Goal: Check status

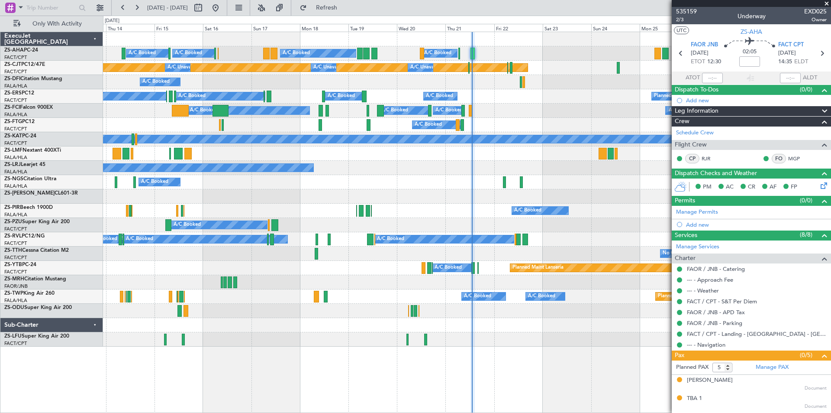
click at [223, 5] on button at bounding box center [216, 8] width 14 height 14
click at [205, 9] on button at bounding box center [198, 8] width 14 height 14
select select "8"
select select "2025"
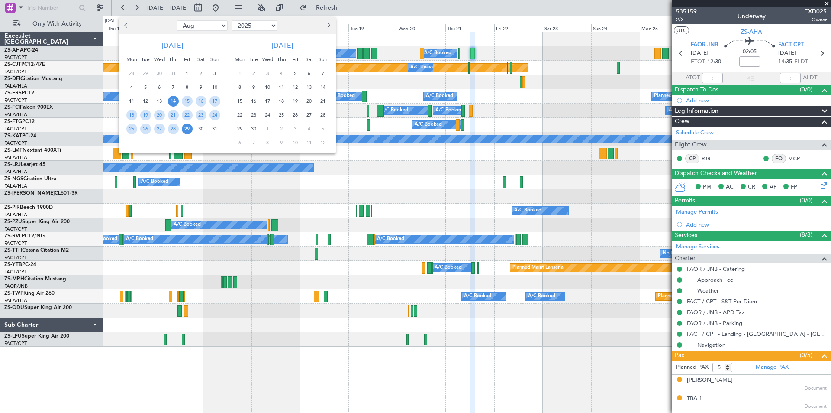
click at [247, 6] on div at bounding box center [415, 206] width 831 height 413
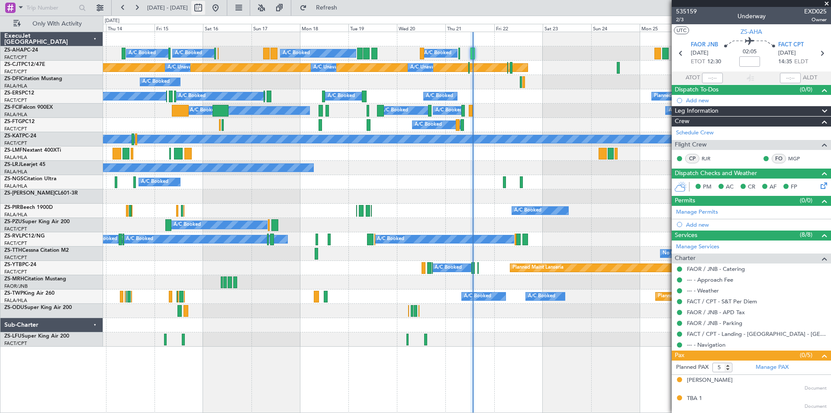
click at [205, 3] on button at bounding box center [198, 8] width 14 height 14
select select "8"
select select "2025"
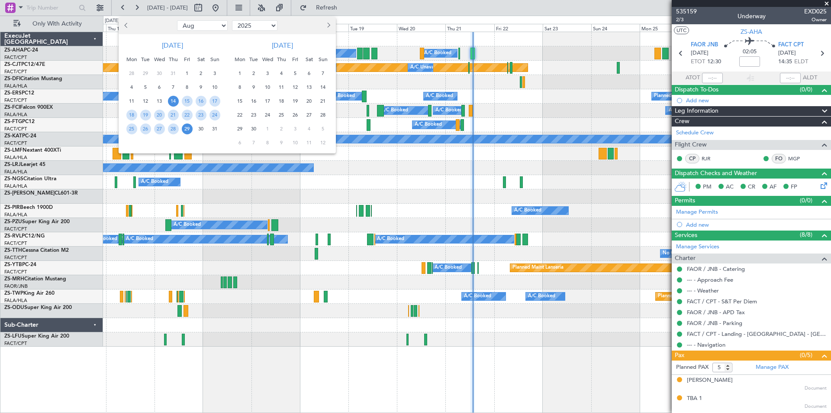
click at [187, 127] on span "29" at bounding box center [187, 128] width 11 height 11
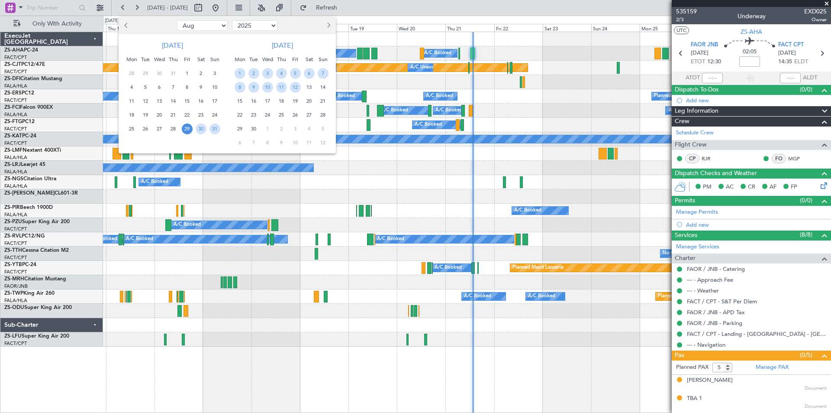
click at [187, 127] on span "29" at bounding box center [187, 128] width 11 height 11
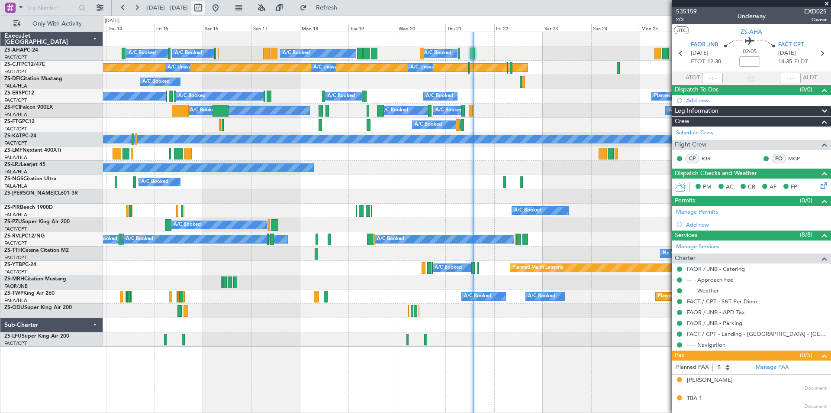
click at [205, 6] on button at bounding box center [198, 8] width 14 height 14
select select "8"
select select "2025"
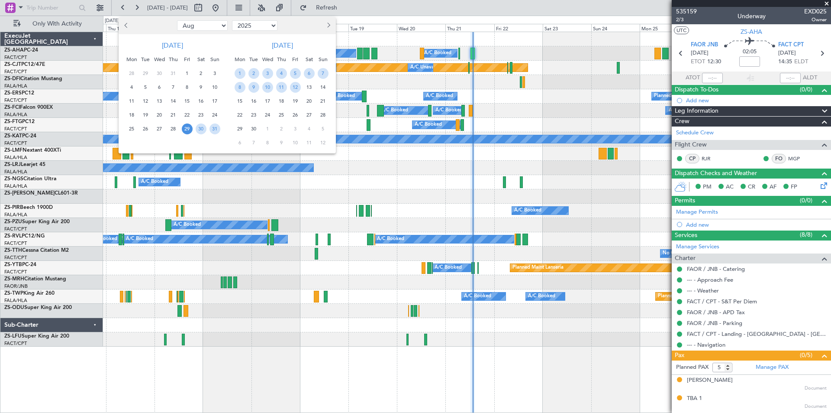
click at [186, 128] on span "29" at bounding box center [187, 128] width 11 height 11
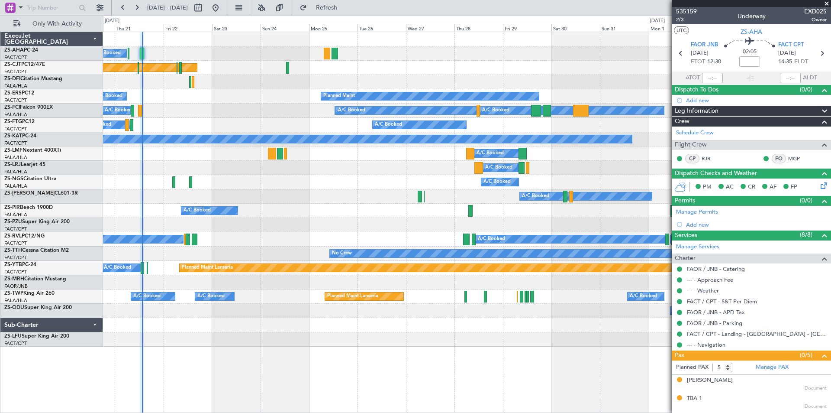
click at [224, 97] on div "A/C Booked Planned Maint A/C Booked A/C Booked" at bounding box center [467, 96] width 728 height 14
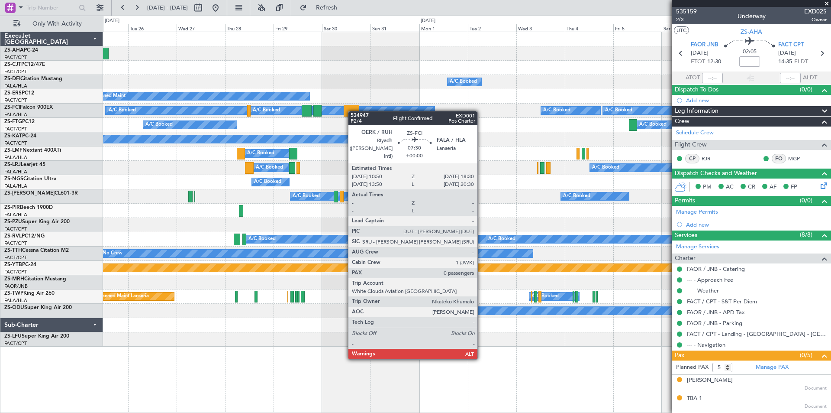
click at [349, 111] on div "A/C Booked Planned Maint A/C Booked Planned Maint A/C Booked A/C Booked A/C Boo…" at bounding box center [467, 189] width 728 height 314
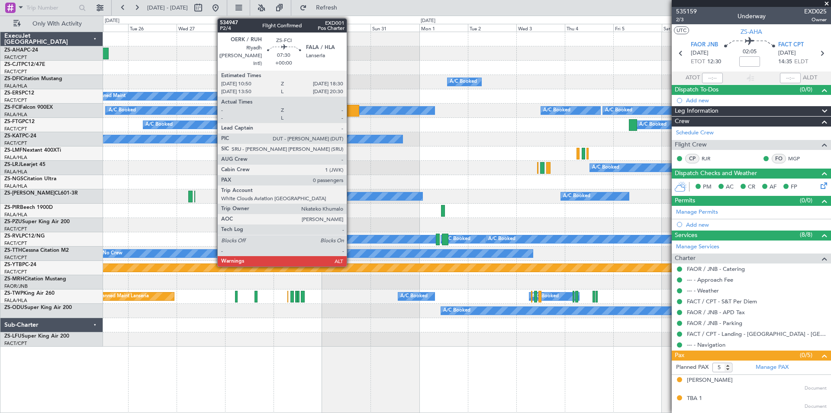
click at [351, 115] on div at bounding box center [352, 111] width 16 height 12
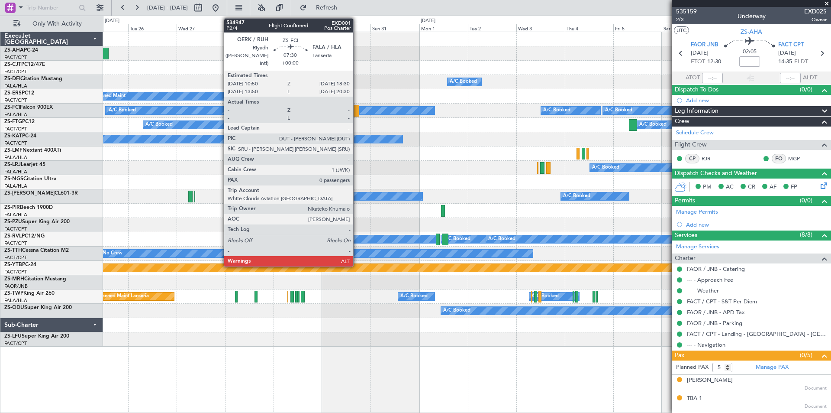
click at [358, 108] on div at bounding box center [352, 111] width 16 height 12
click at [354, 109] on div at bounding box center [352, 111] width 16 height 12
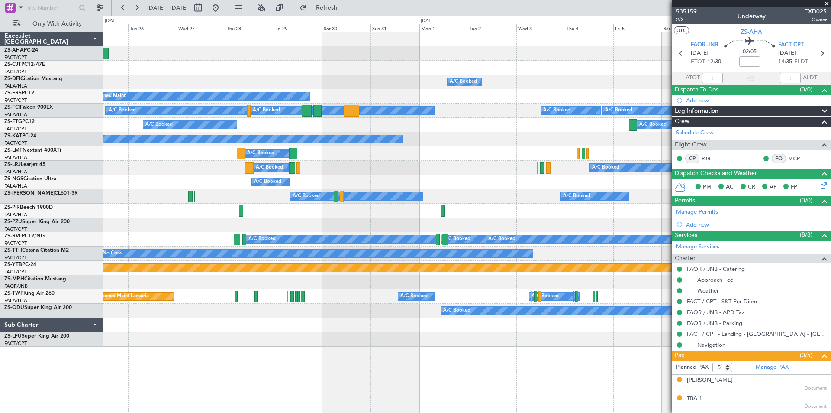
click at [352, 109] on div at bounding box center [352, 111] width 16 height 12
